Goal: Information Seeking & Learning: Learn about a topic

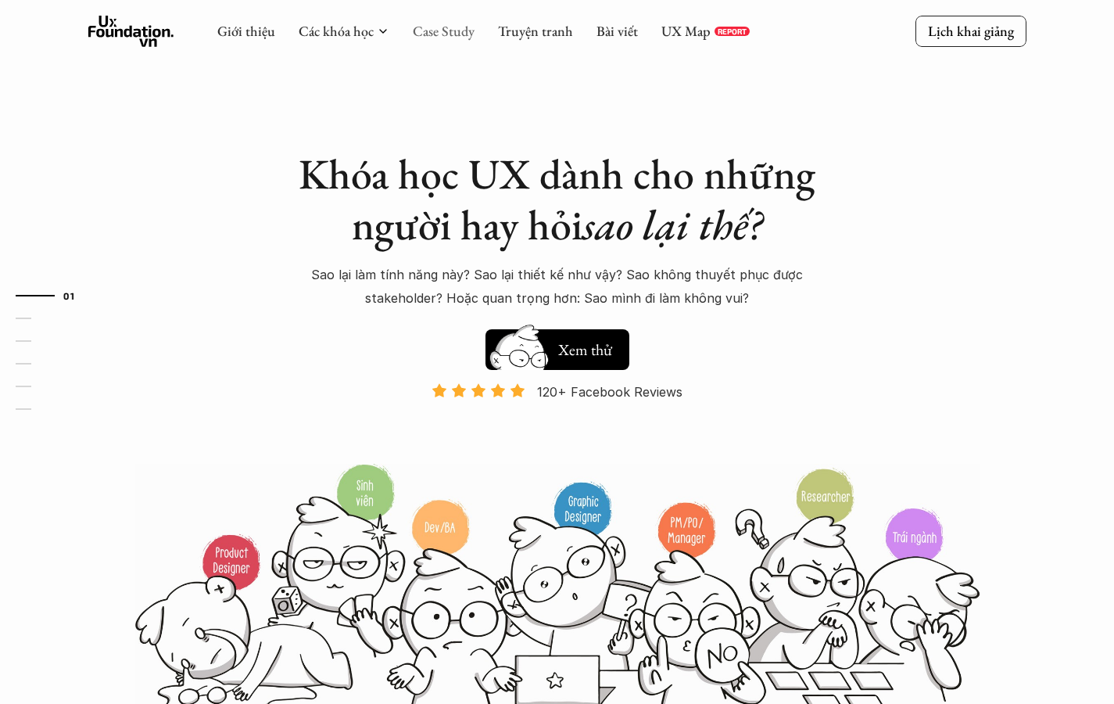
click at [447, 34] on link "Case Study" at bounding box center [444, 31] width 62 height 18
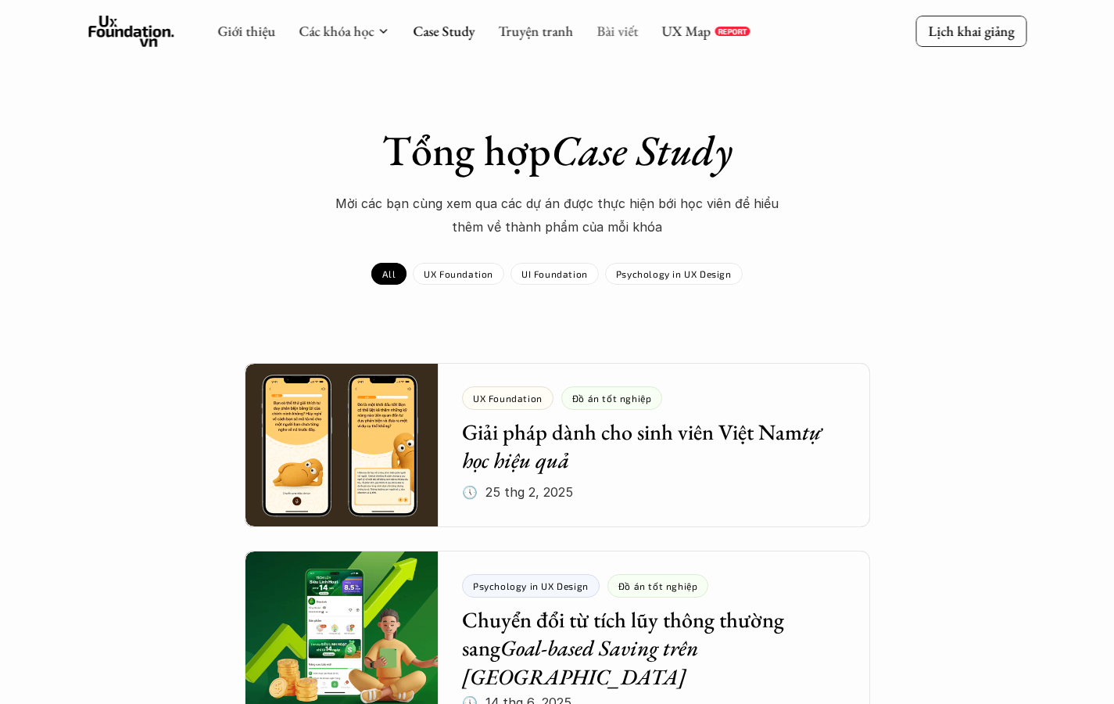
click at [617, 35] on link "Bài viết" at bounding box center [616, 31] width 41 height 18
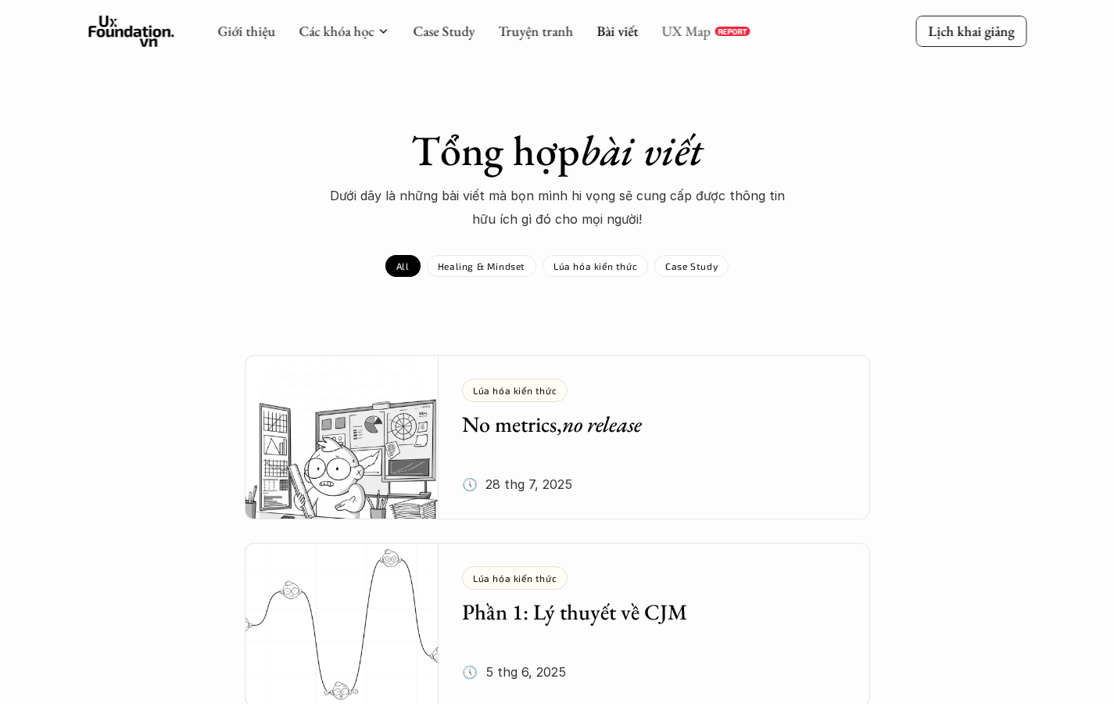
click at [685, 40] on link "UX Map" at bounding box center [685, 31] width 49 height 18
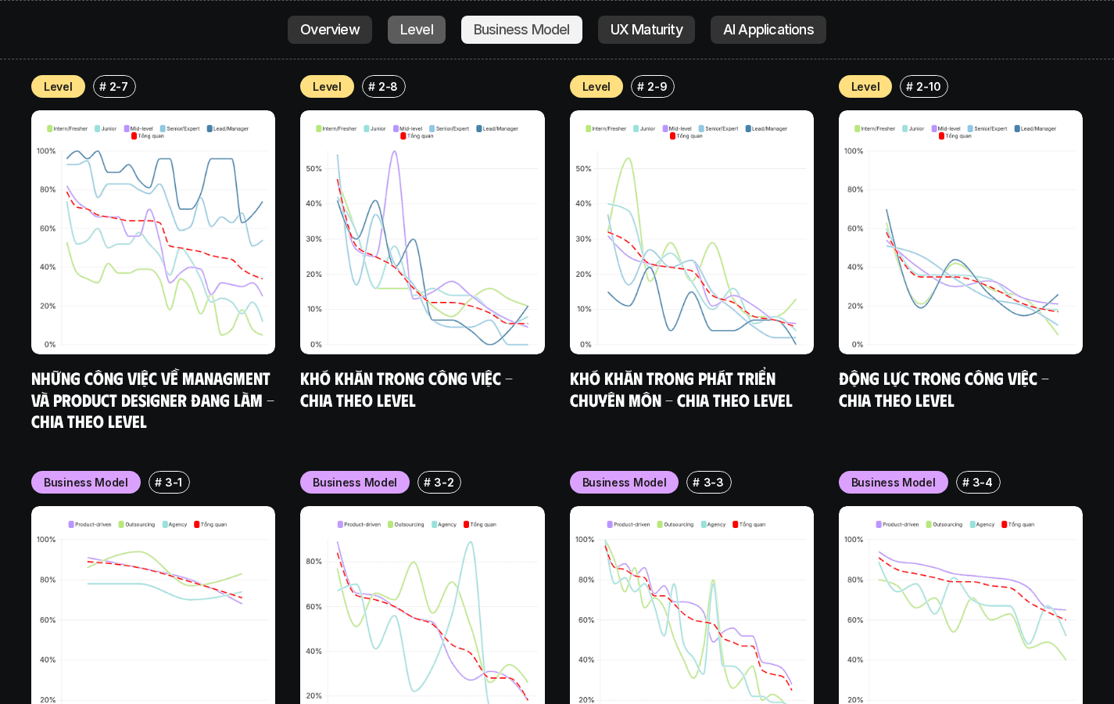
scroll to position [5888, 0]
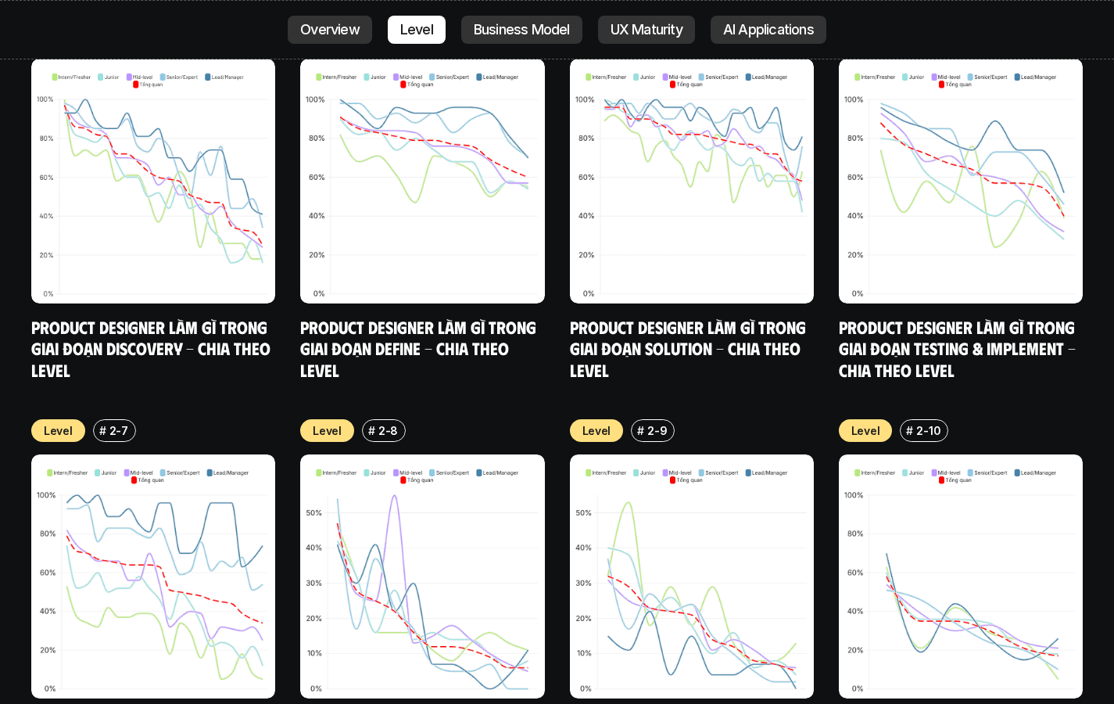
click at [489, 485] on img at bounding box center [422, 576] width 244 height 244
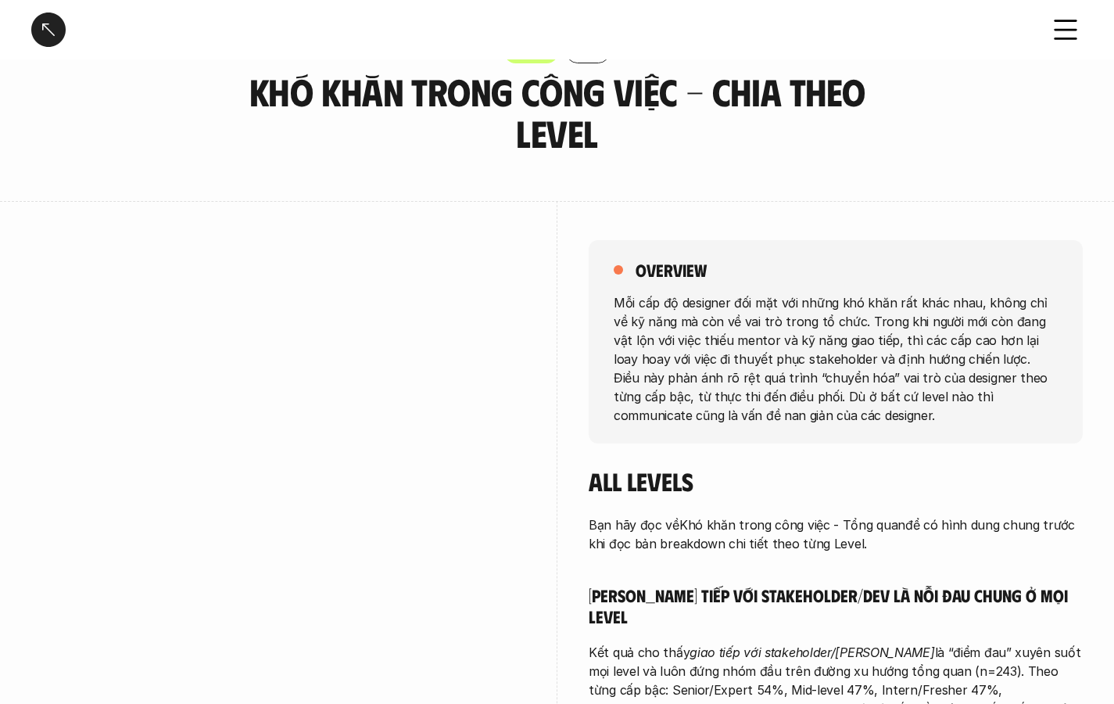
scroll to position [268, 0]
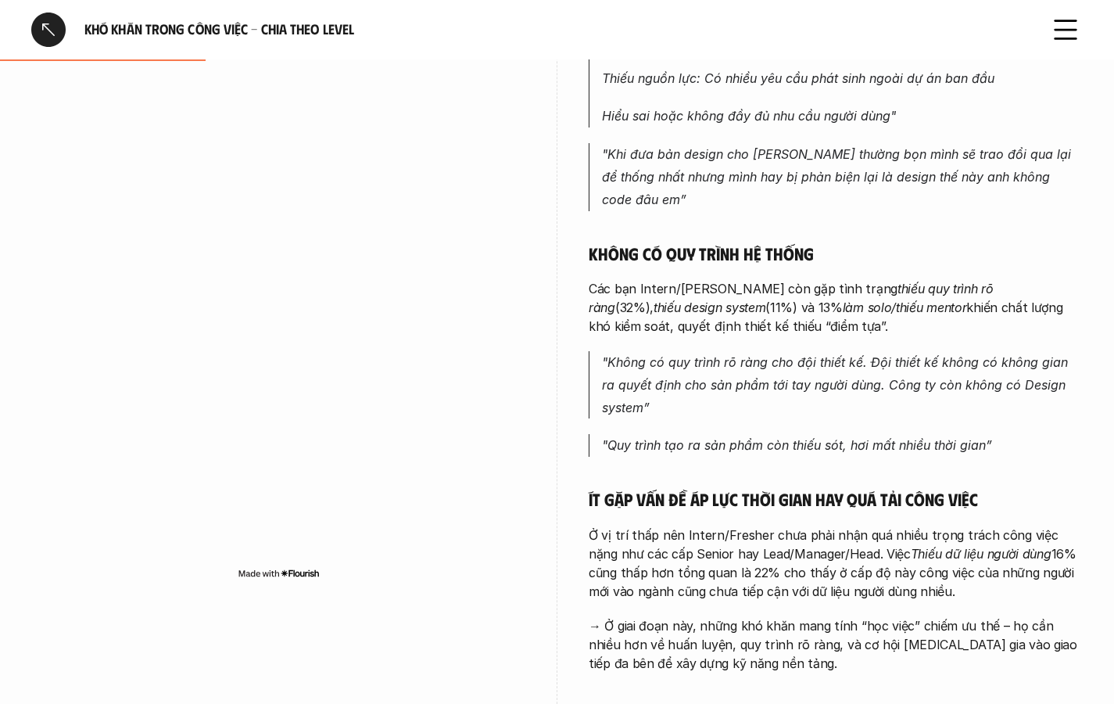
scroll to position [1237, 0]
click at [700, 243] on h5 "Không có quy trình hệ thống" at bounding box center [836, 254] width 494 height 22
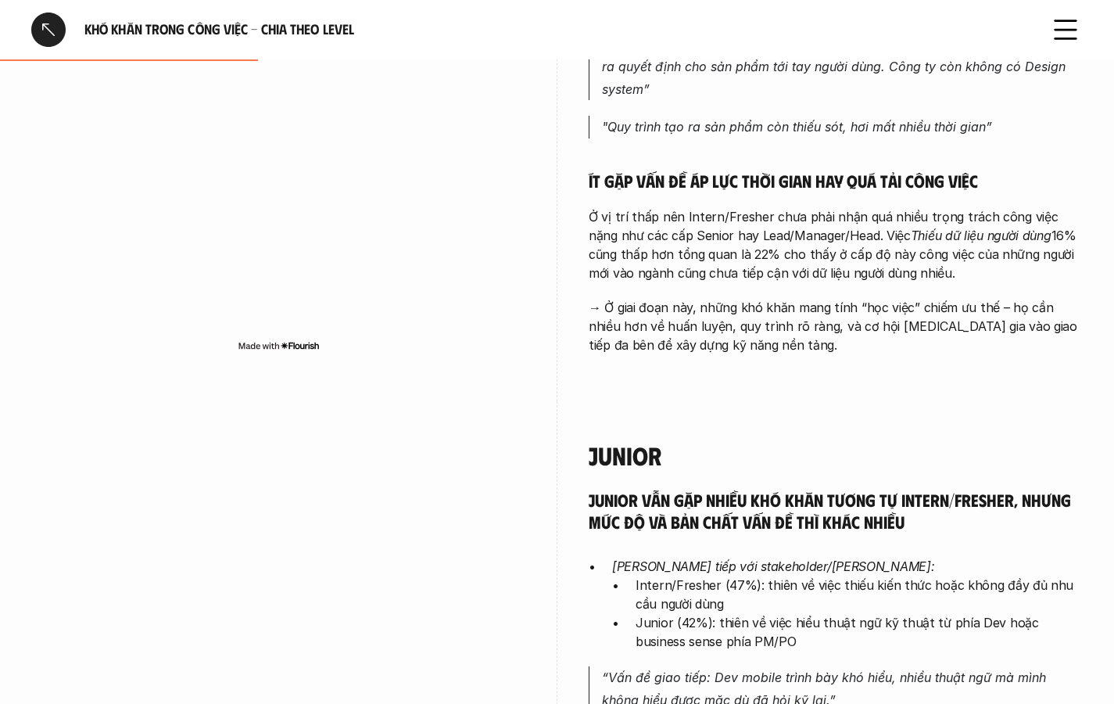
scroll to position [1556, 0]
